Goal: Find specific page/section: Find specific page/section

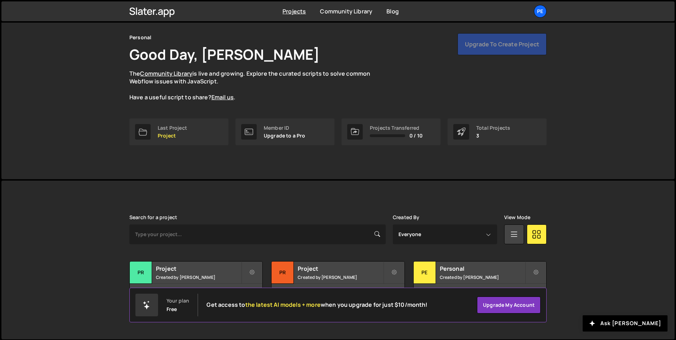
scroll to position [24, 0]
click at [425, 273] on div "Pe" at bounding box center [425, 272] width 22 height 22
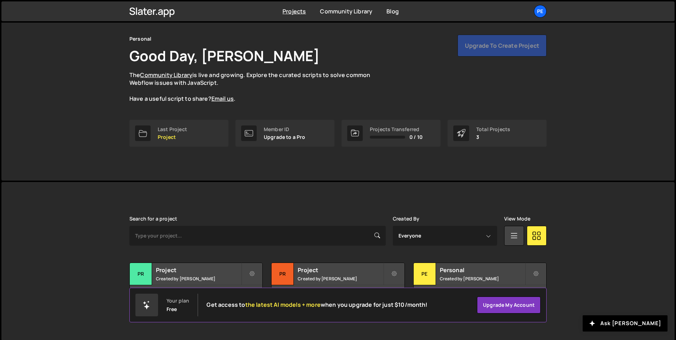
scroll to position [24, 0]
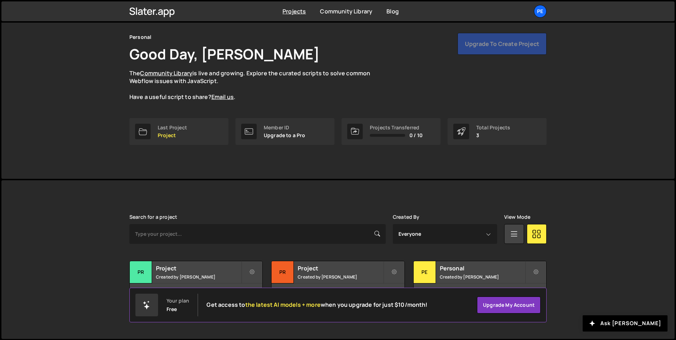
click at [501, 44] on div "Upgrade to create project" at bounding box center [502, 44] width 89 height 22
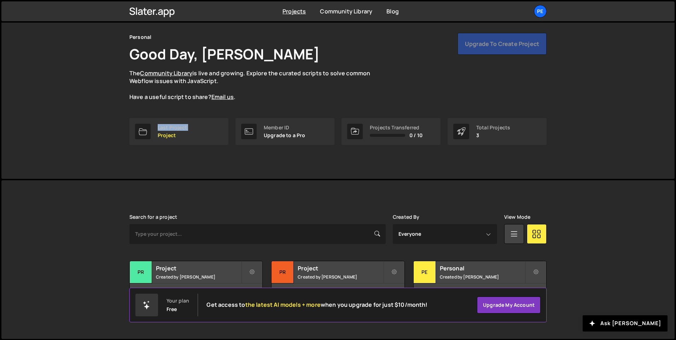
click at [501, 44] on div "Upgrade to create project" at bounding box center [502, 44] width 89 height 22
click at [623, 109] on div "Personal Good Day, Darwin Maas The Community Library is live and growing. Explo…" at bounding box center [337, 89] width 673 height 180
click at [425, 271] on div "Pe" at bounding box center [425, 272] width 22 height 22
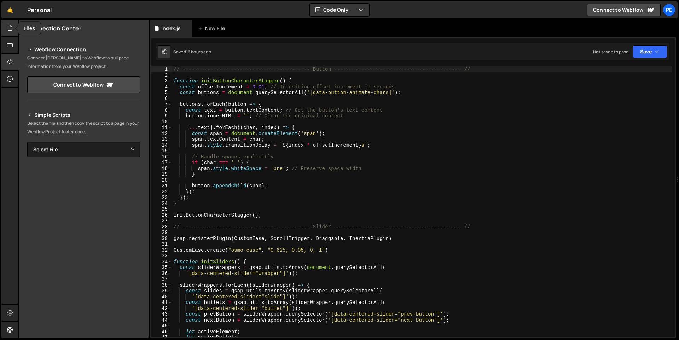
click at [13, 22] on div at bounding box center [9, 28] width 17 height 17
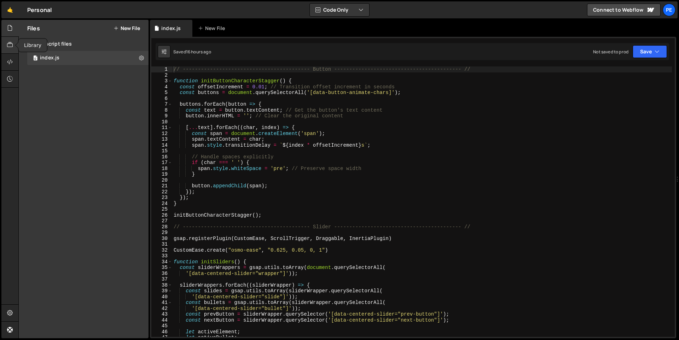
click at [11, 43] on icon at bounding box center [10, 45] width 6 height 8
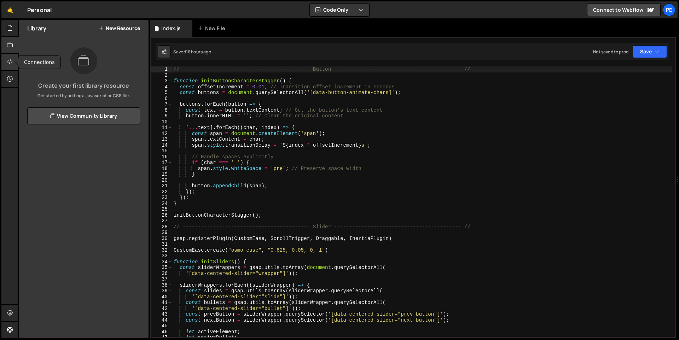
click at [11, 64] on icon at bounding box center [10, 62] width 6 height 8
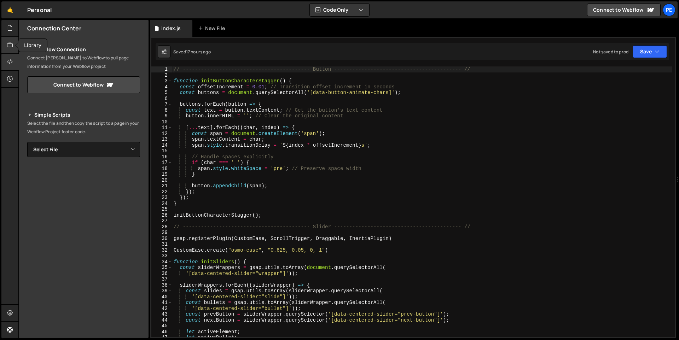
click at [10, 48] on icon at bounding box center [10, 45] width 6 height 8
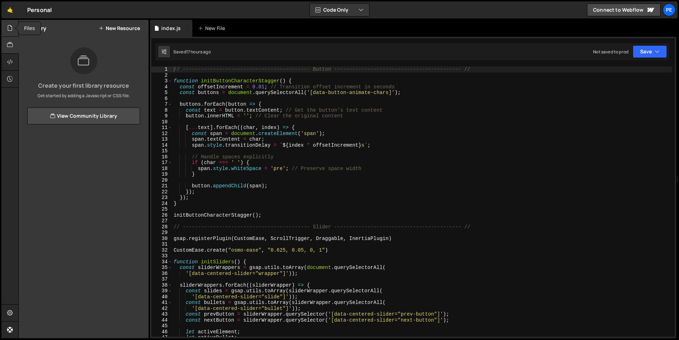
click at [13, 28] on div at bounding box center [9, 28] width 17 height 17
